Goal: Task Accomplishment & Management: Complete application form

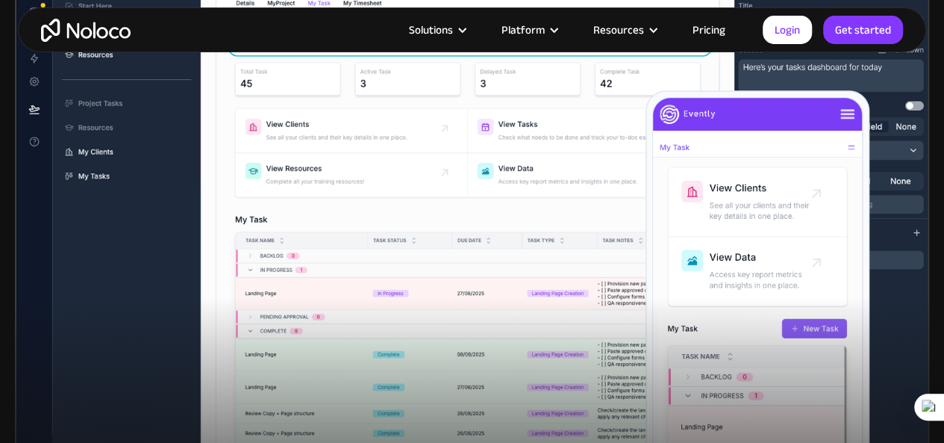
scroll to position [448, 0]
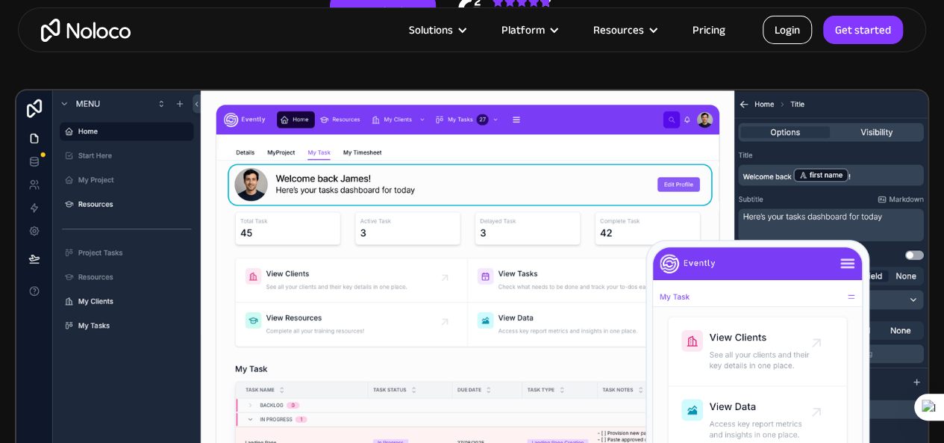
click at [774, 38] on link "Login" at bounding box center [787, 30] width 49 height 28
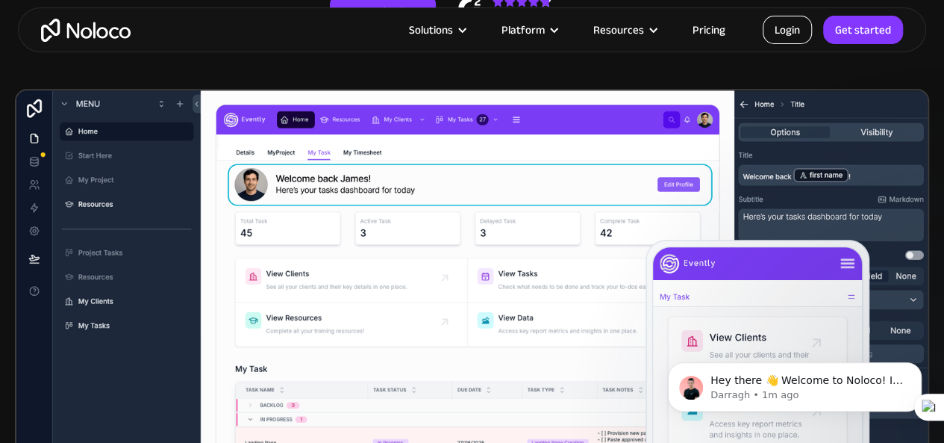
scroll to position [0, 0]
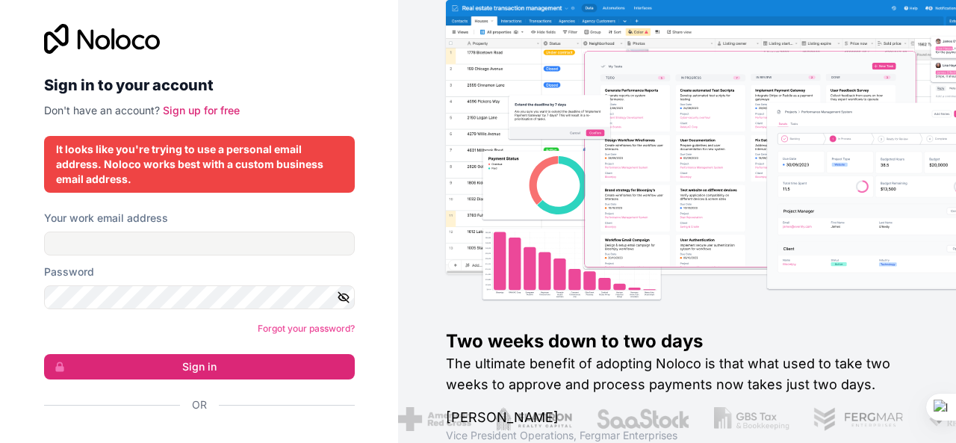
click at [209, 100] on div "Sign in to your account Don't have an account? Sign up for free" at bounding box center [199, 71] width 311 height 94
click at [221, 111] on link "Sign up for free" at bounding box center [201, 110] width 77 height 13
